Goal: Download file/media

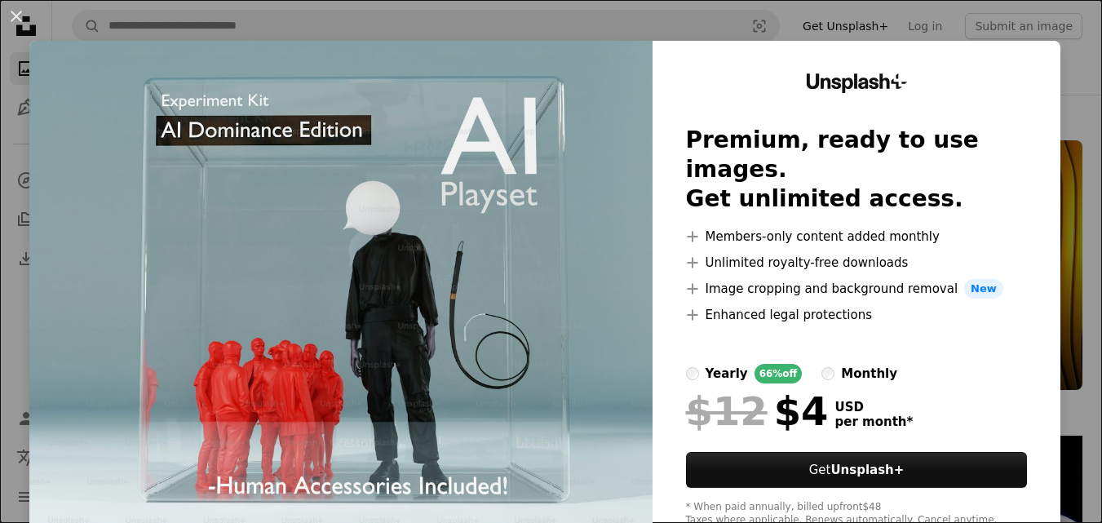
scroll to position [2529, 0]
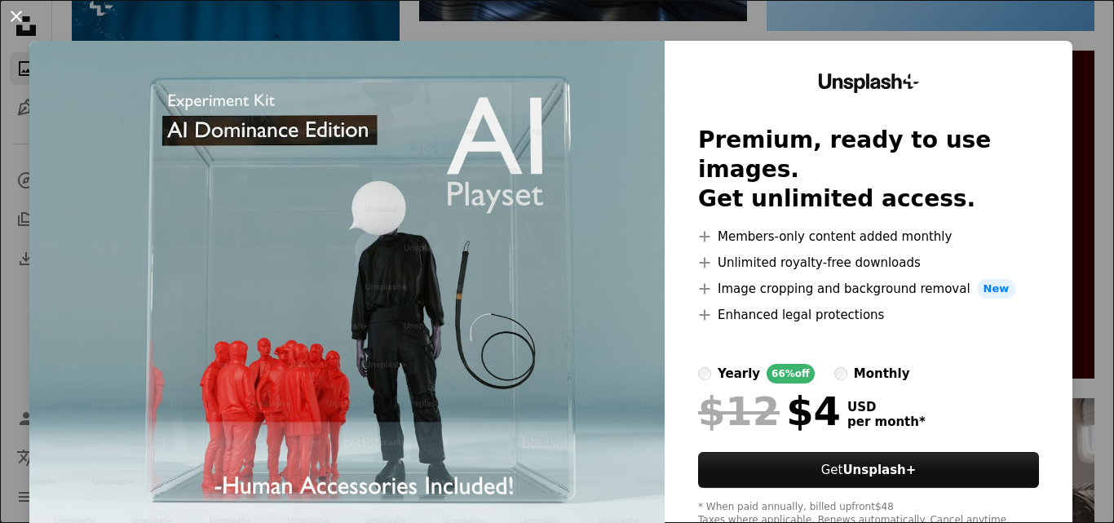
click at [17, 12] on button "An X shape" at bounding box center [17, 17] width 20 height 20
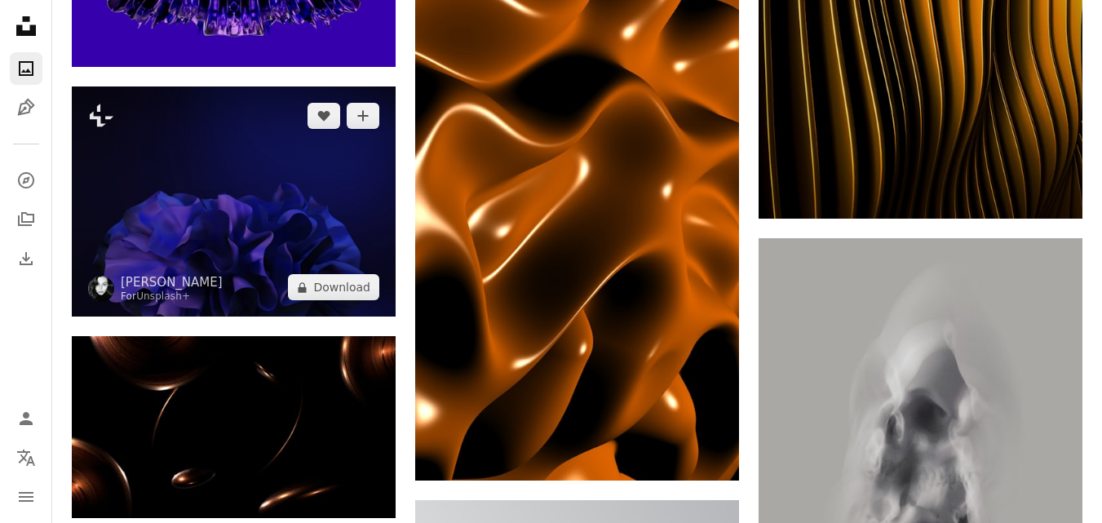
scroll to position [1224, 0]
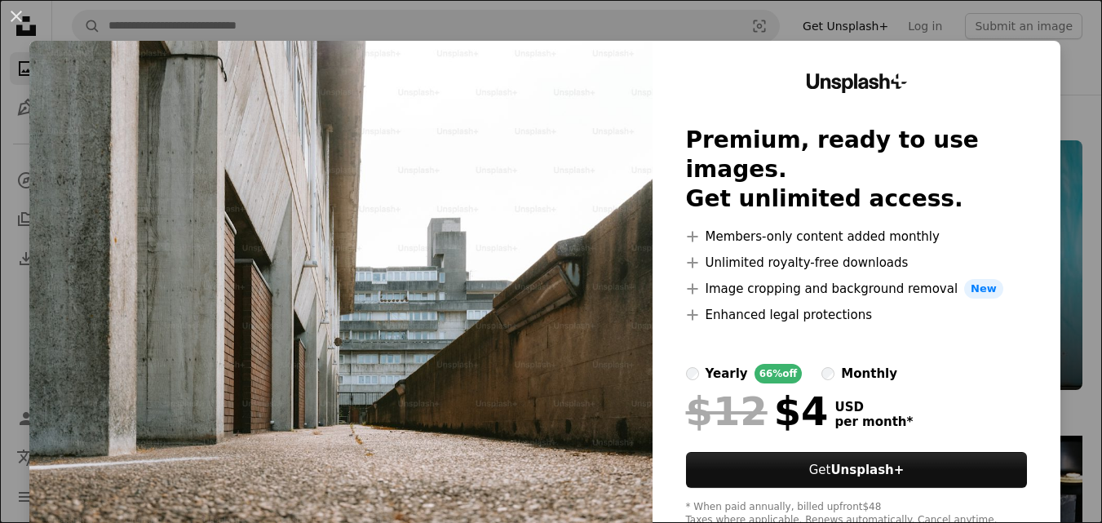
scroll to position [979, 0]
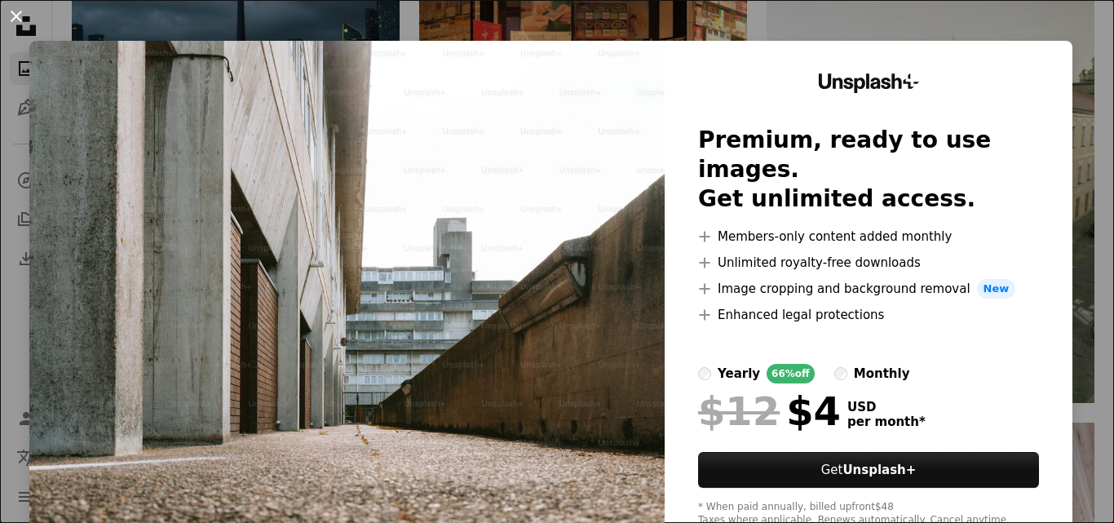
click at [22, 12] on button "An X shape" at bounding box center [17, 17] width 20 height 20
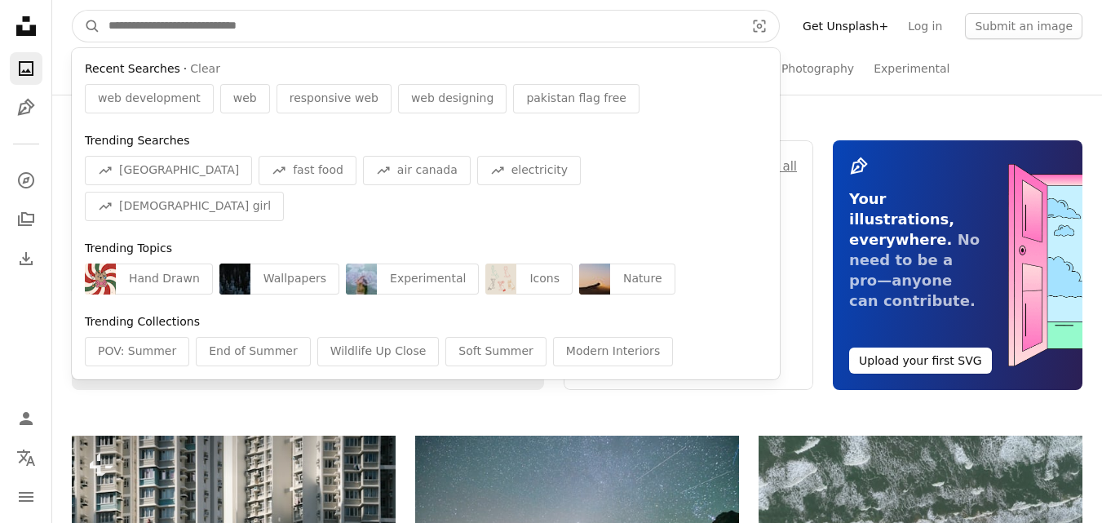
click at [287, 30] on input "Find visuals sitewide" at bounding box center [420, 26] width 640 height 31
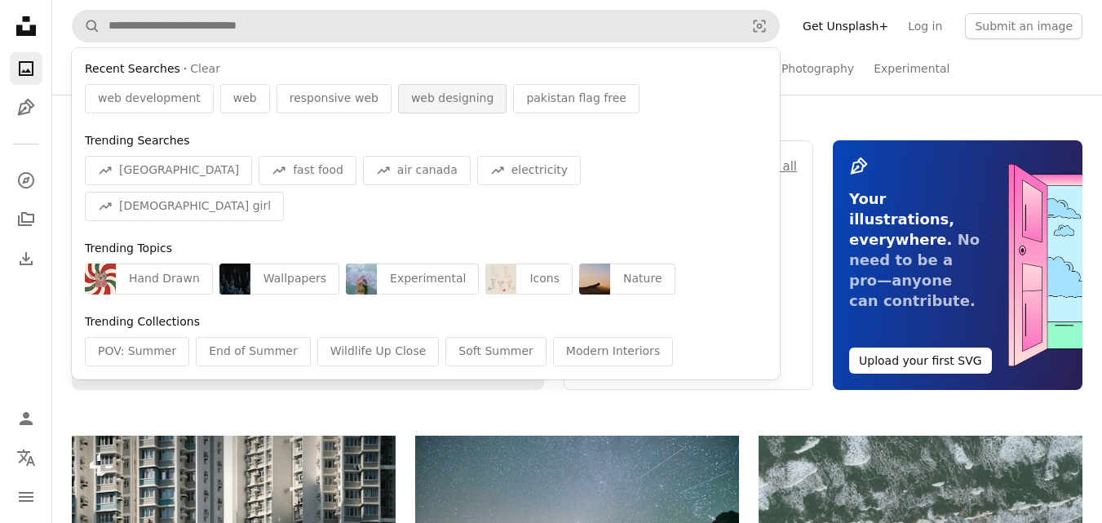
click at [422, 96] on span "web designing" at bounding box center [452, 99] width 83 height 16
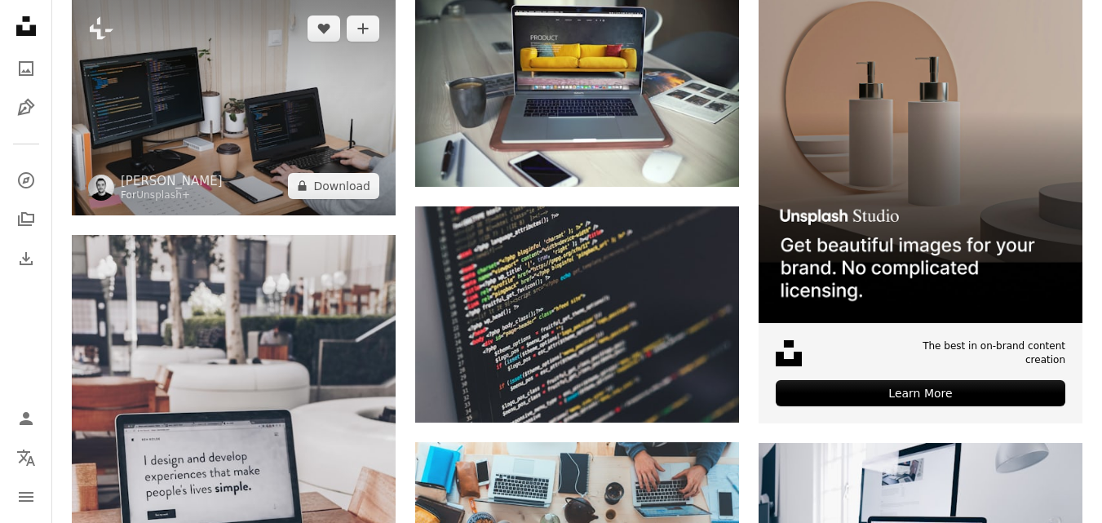
scroll to position [326, 0]
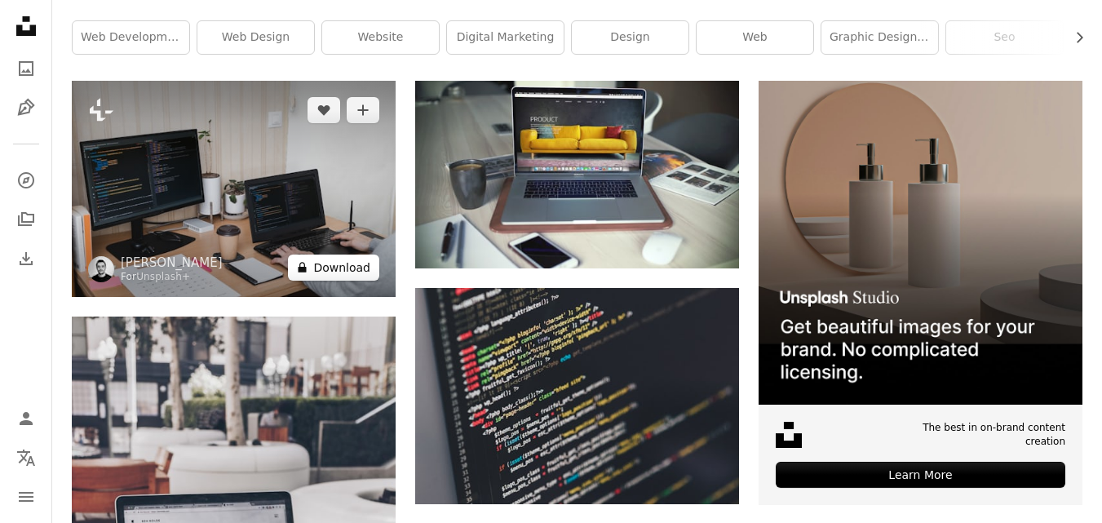
click at [352, 269] on button "A lock Download" at bounding box center [333, 268] width 91 height 26
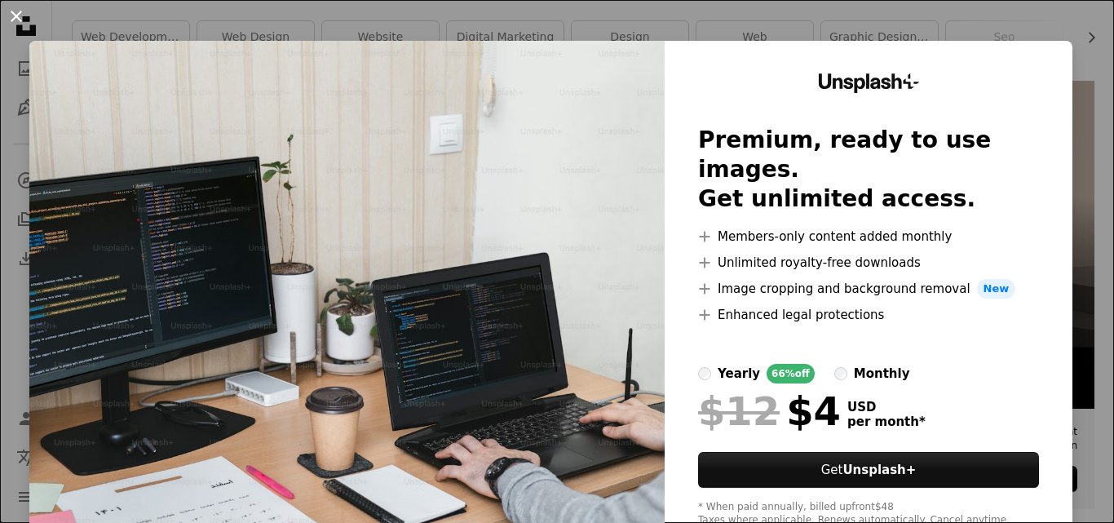
click at [15, 7] on button "An X shape" at bounding box center [17, 17] width 20 height 20
